Goal: Navigation & Orientation: Find specific page/section

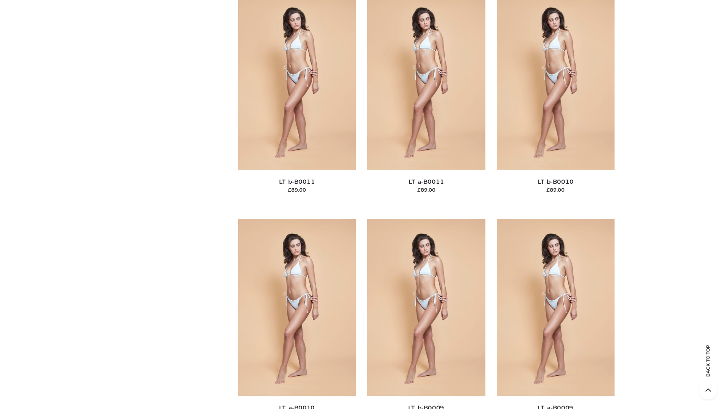
scroll to position [3403, 0]
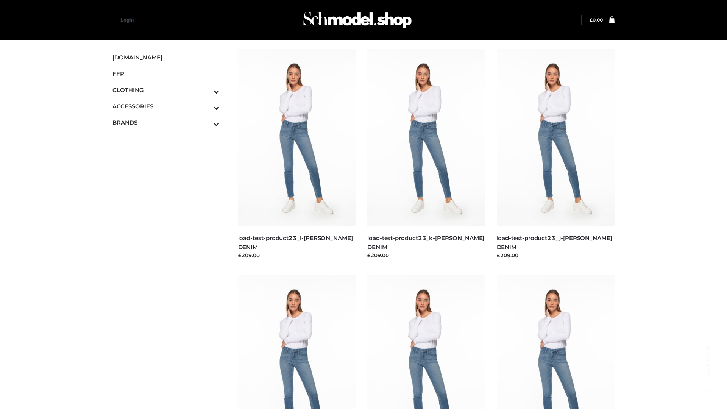
scroll to position [665, 0]
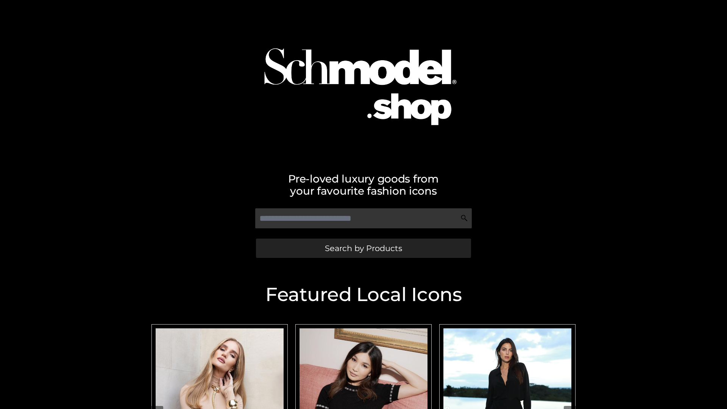
click at [363, 248] on span "Search by Products" at bounding box center [363, 248] width 77 height 8
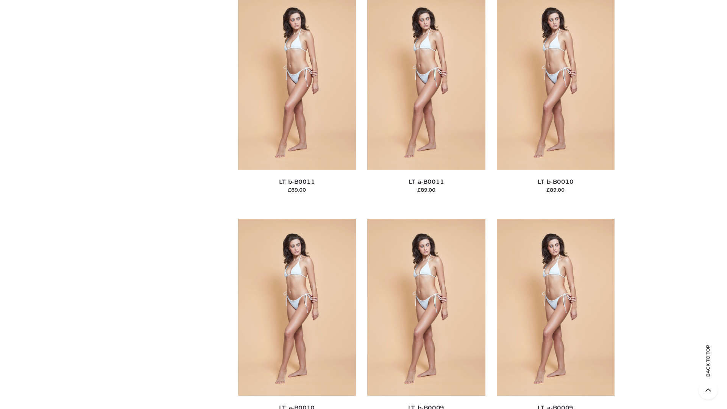
scroll to position [3403, 0]
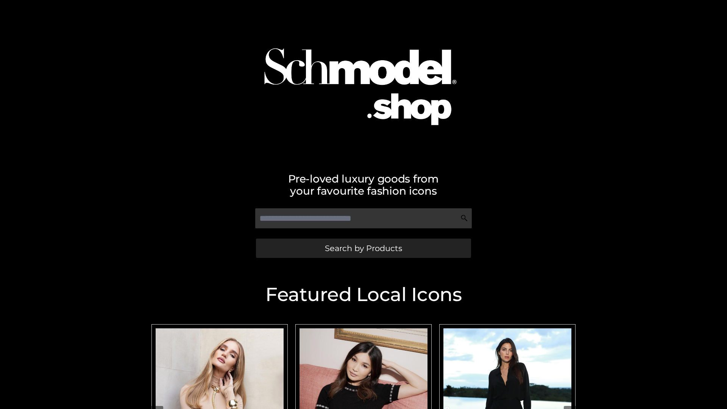
click at [363, 248] on span "Search by Products" at bounding box center [363, 248] width 77 height 8
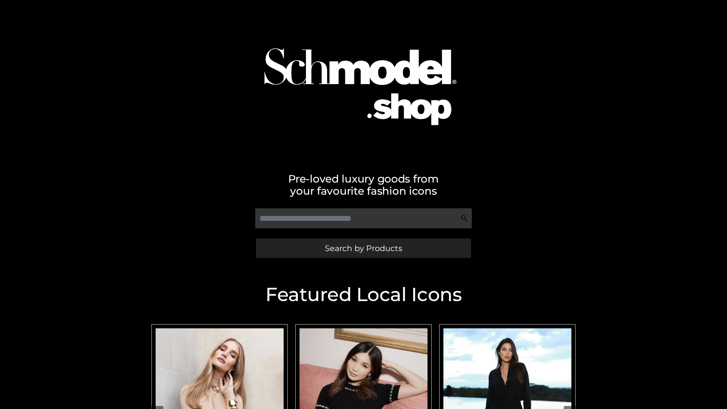
click at [363, 248] on span "Search by Products" at bounding box center [363, 248] width 77 height 8
